Goal: Information Seeking & Learning: Learn about a topic

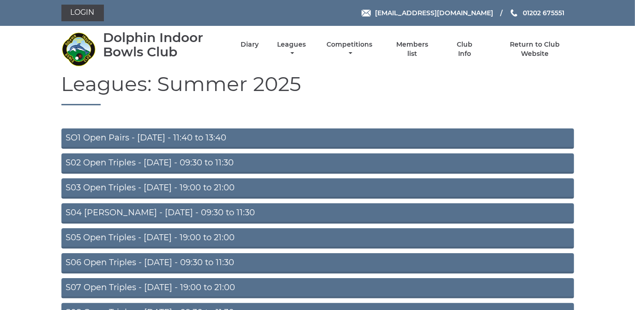
click at [390, 98] on h1 "Leagues: Summer 2025" at bounding box center [317, 89] width 513 height 33
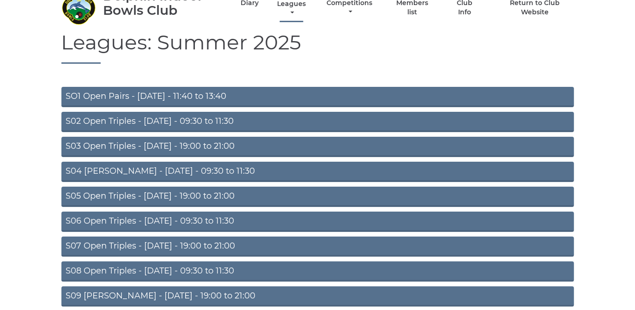
click at [286, 2] on link "Leagues" at bounding box center [291, 9] width 33 height 18
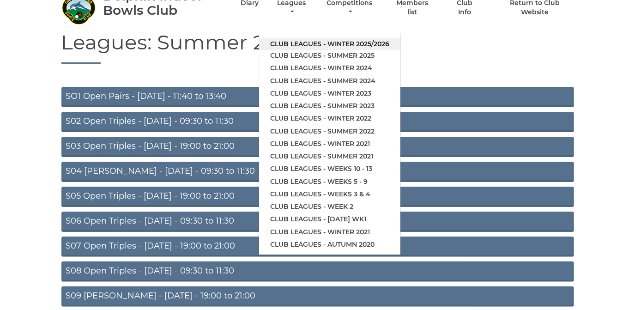
click at [300, 43] on link "Club leagues - Winter 2025/2026" at bounding box center [329, 44] width 141 height 12
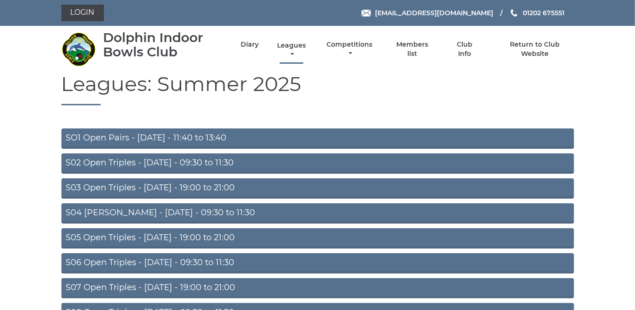
click at [284, 43] on link "Leagues" at bounding box center [291, 50] width 33 height 18
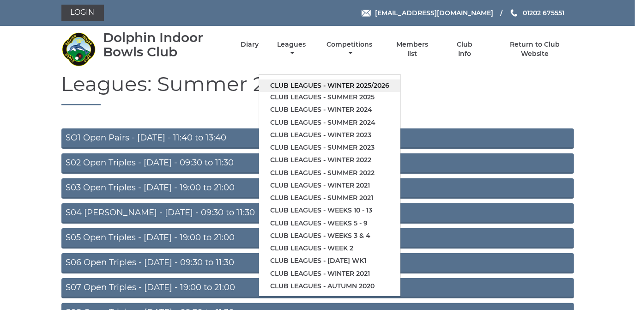
click at [295, 84] on link "Club leagues - Winter 2025/2026" at bounding box center [329, 85] width 141 height 12
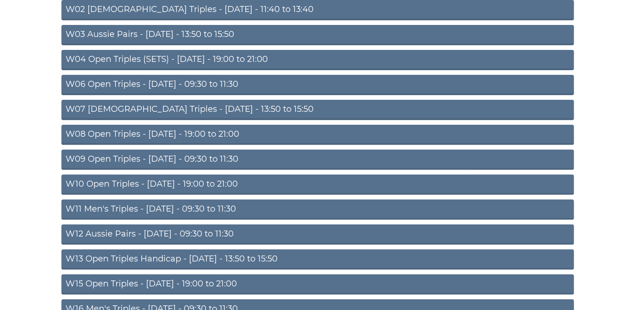
scroll to position [168, 0]
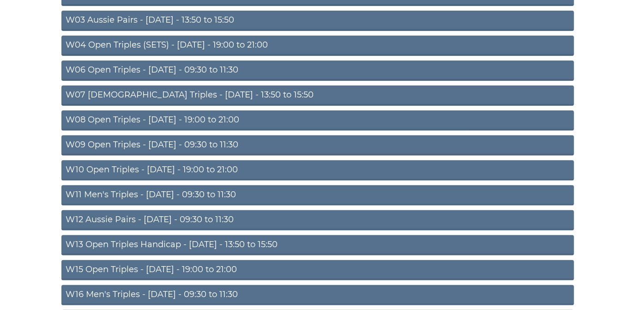
click at [226, 117] on link "W08 Open Triples - [DATE] - 19:00 to 21:00" at bounding box center [317, 120] width 513 height 20
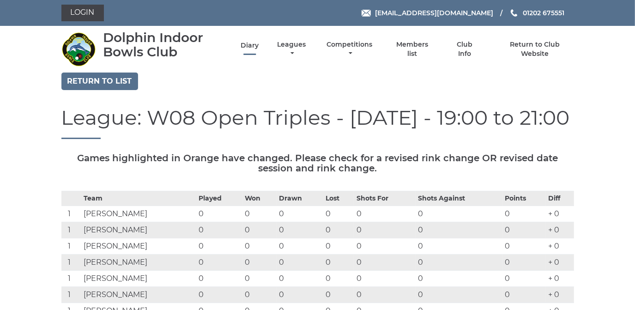
click at [247, 44] on link "Diary" at bounding box center [250, 45] width 18 height 9
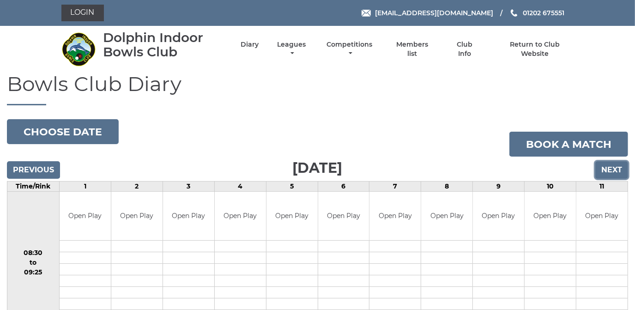
click at [606, 167] on input "Next" at bounding box center [611, 170] width 33 height 18
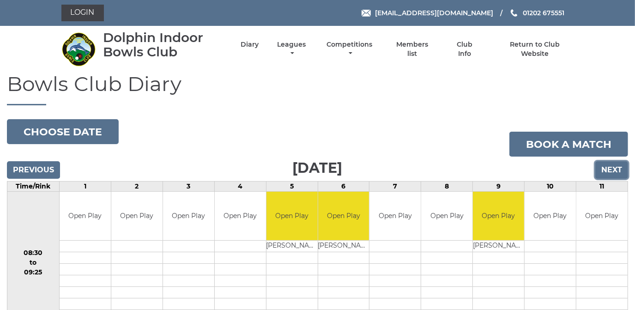
click at [606, 167] on input "Next" at bounding box center [611, 170] width 33 height 18
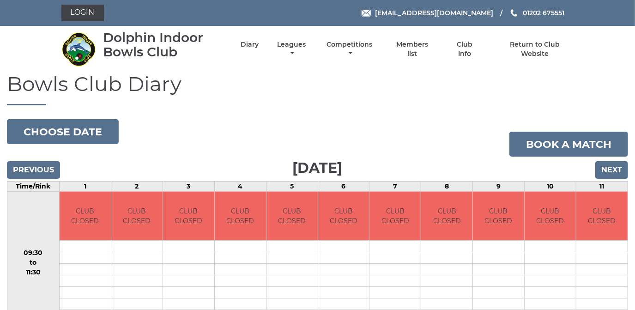
click at [607, 167] on input "Next" at bounding box center [611, 170] width 33 height 18
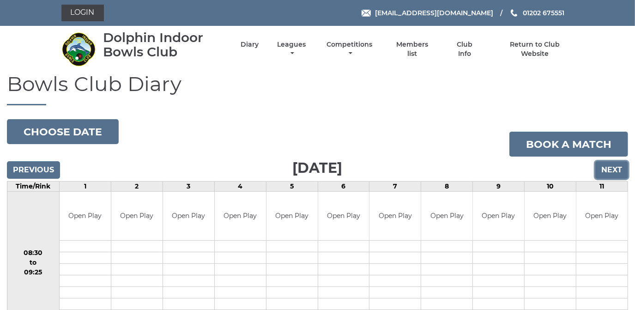
click at [607, 167] on input "Next" at bounding box center [611, 170] width 33 height 18
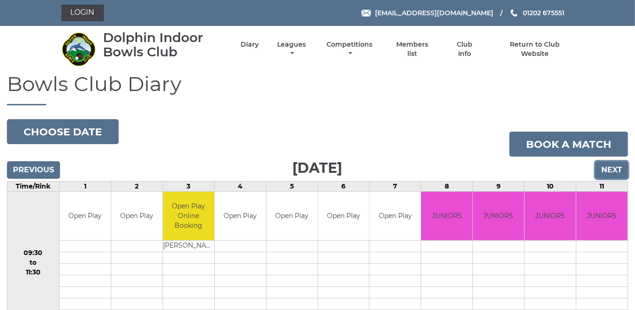
click at [610, 167] on input "Next" at bounding box center [611, 170] width 33 height 18
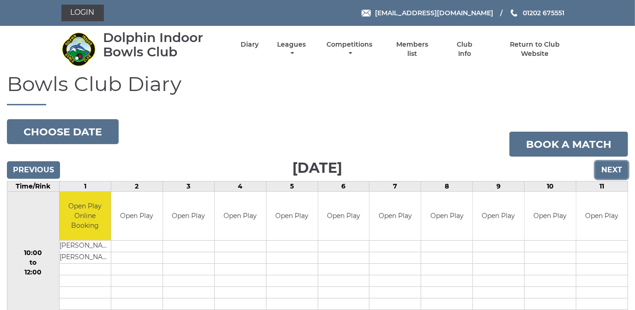
click at [618, 168] on input "Next" at bounding box center [611, 170] width 33 height 18
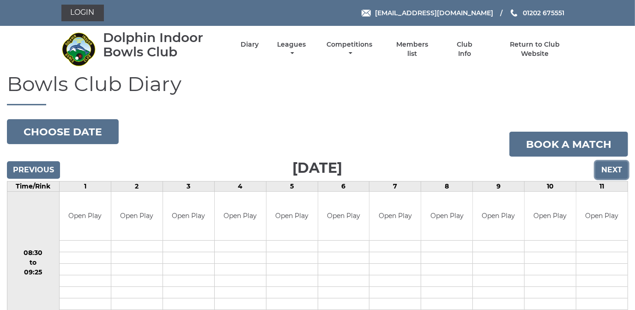
click at [618, 168] on input "Next" at bounding box center [611, 170] width 33 height 18
click at [610, 168] on input "Next" at bounding box center [611, 170] width 33 height 18
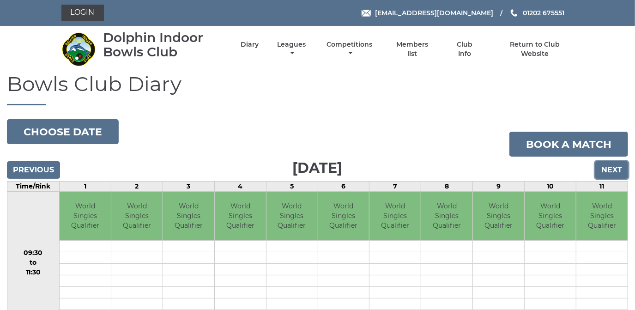
click at [610, 168] on input "Next" at bounding box center [611, 170] width 33 height 18
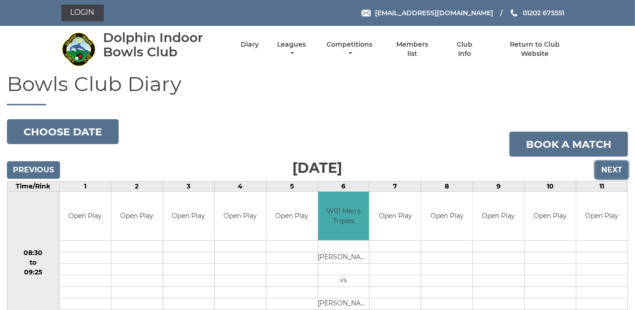
click at [606, 167] on input "Next" at bounding box center [611, 170] width 33 height 18
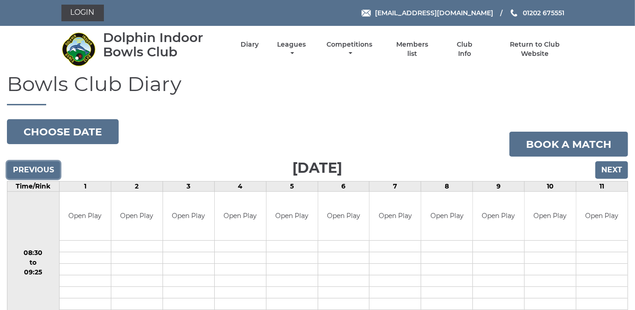
click at [36, 167] on input "Previous" at bounding box center [33, 170] width 53 height 18
